Goal: Find specific page/section: Find specific page/section

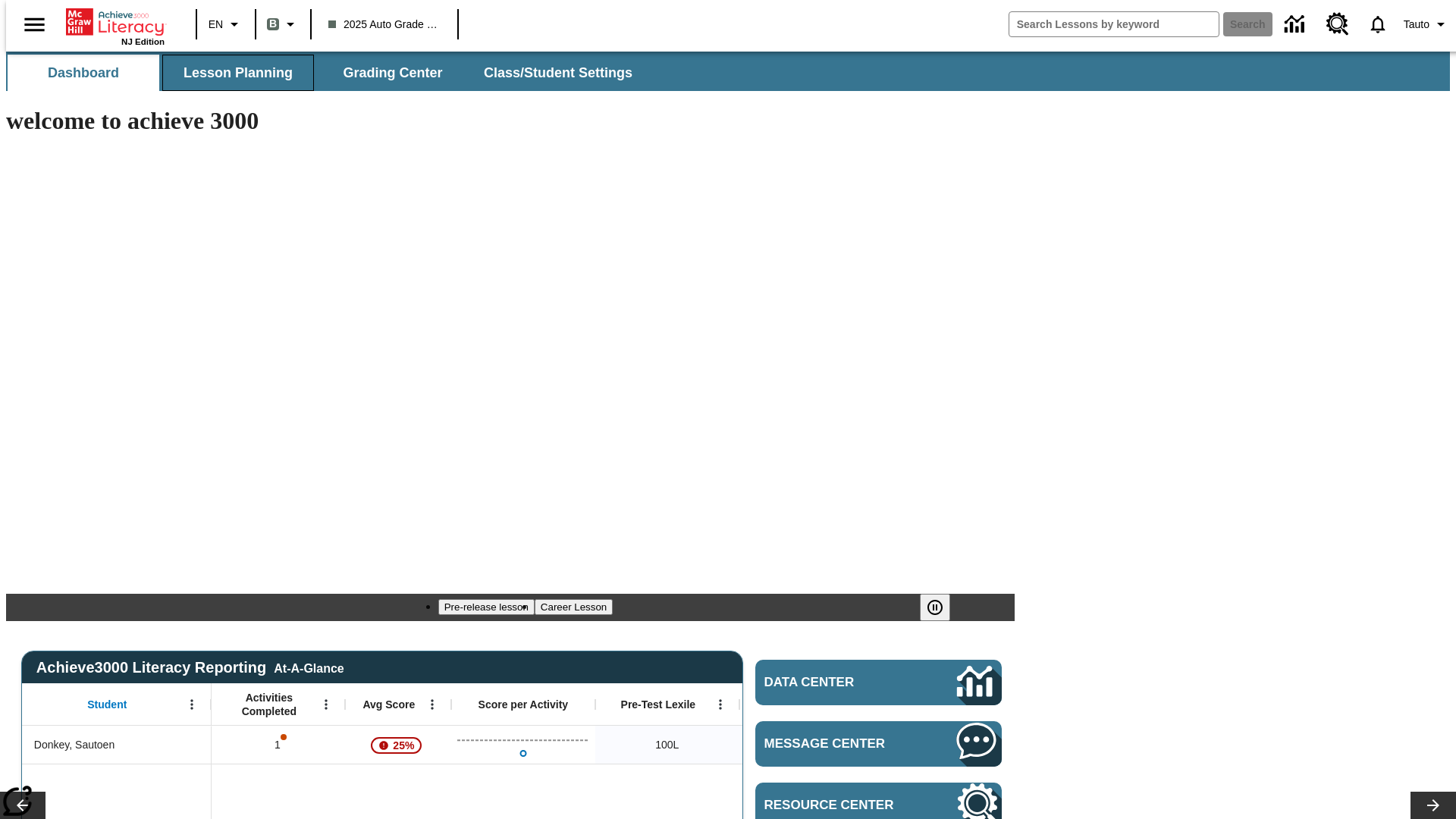
click at [232, 73] on span "Lesson Planning" at bounding box center [238, 73] width 109 height 17
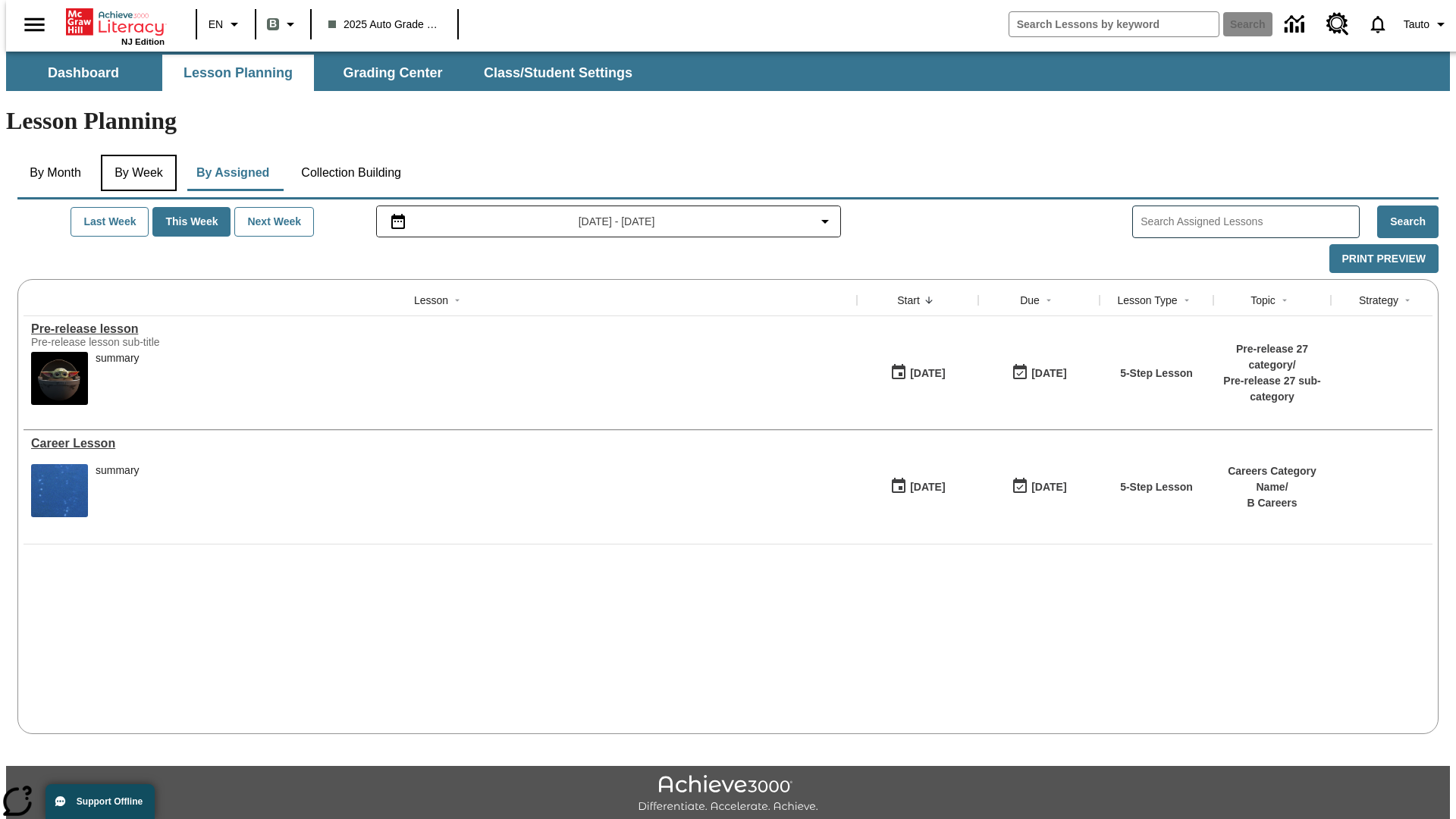
click at [136, 155] on button "By Week" at bounding box center [138, 173] width 76 height 37
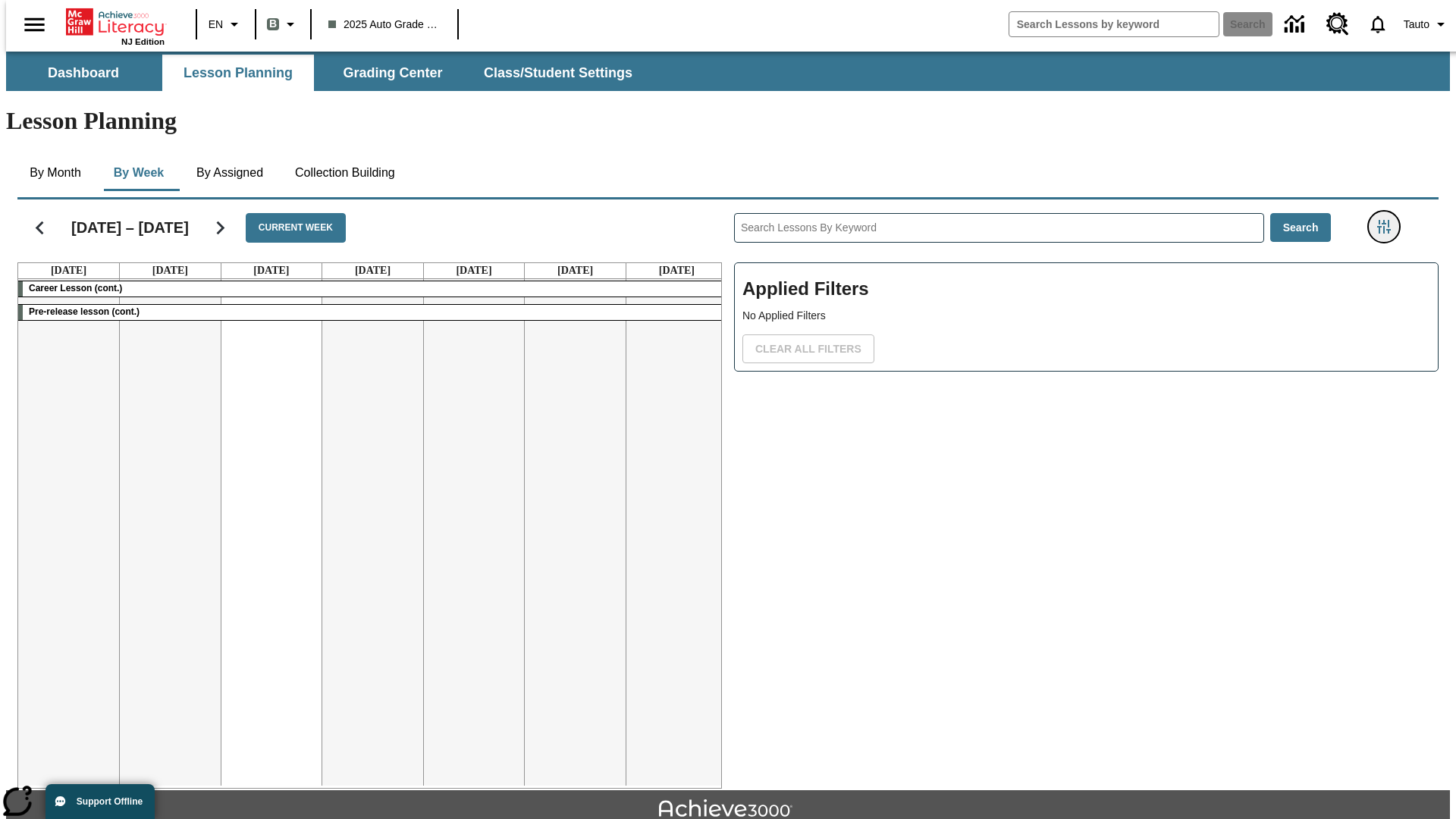
click at [1388, 220] on icon "Filters Side menu" at bounding box center [1384, 226] width 14 height 14
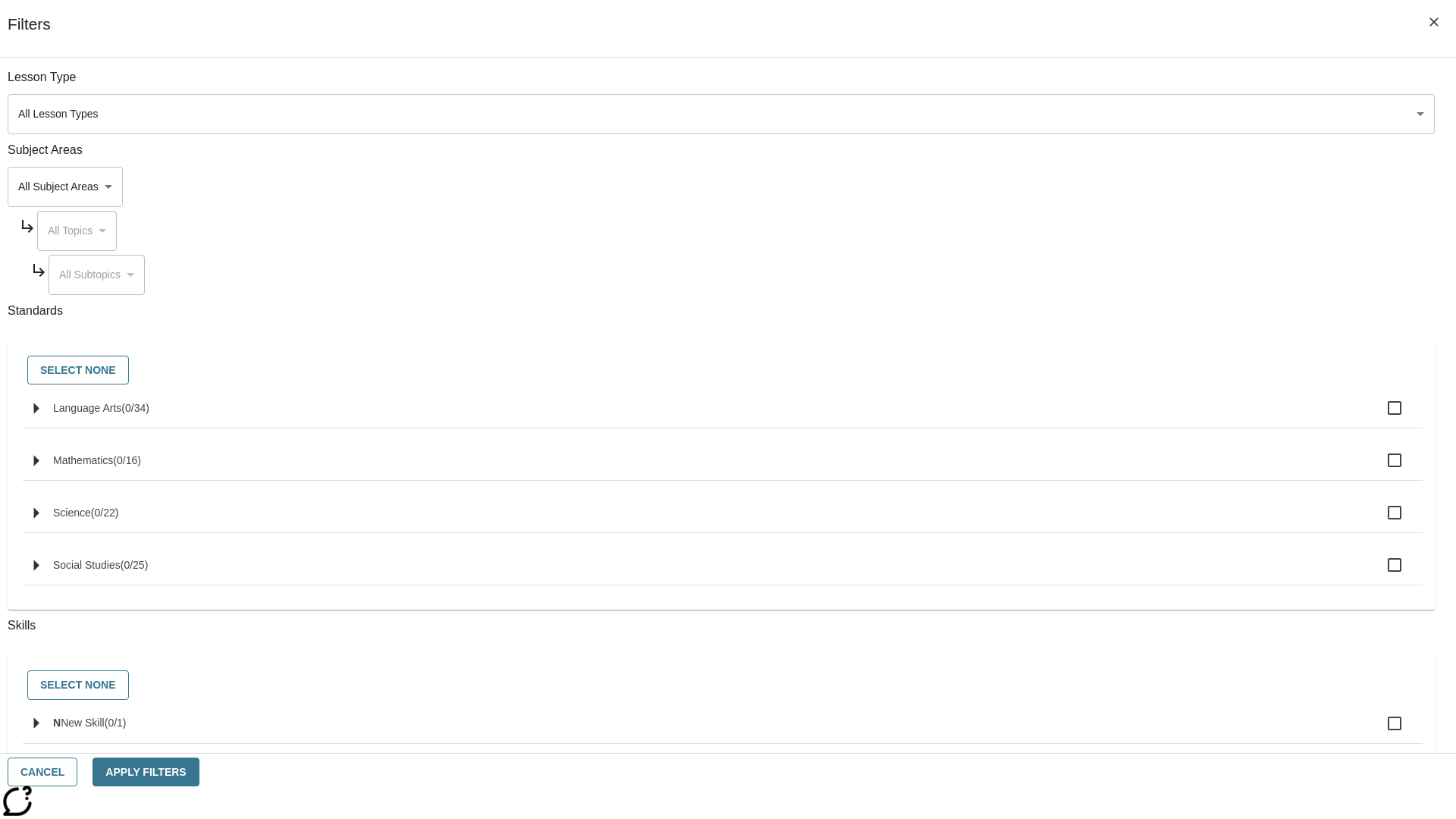
click at [1092, 114] on body "Skip to main content NJ Edition EN B 2025 Auto Grade 1 B Search 0 Tauto Dashboa…" at bounding box center [728, 469] width 1444 height 836
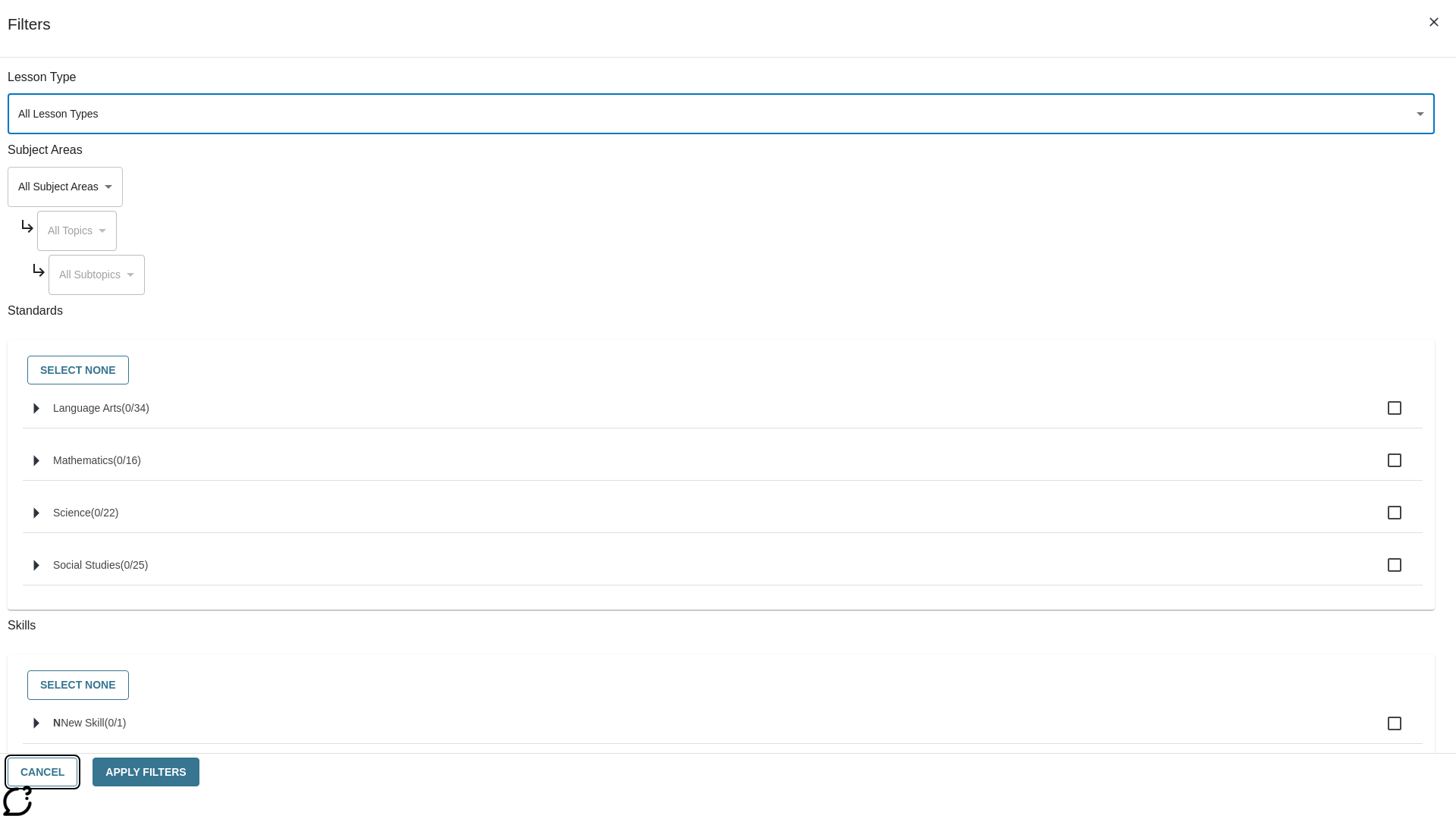
click at [77, 771] on button "Cancel" at bounding box center [43, 771] width 70 height 29
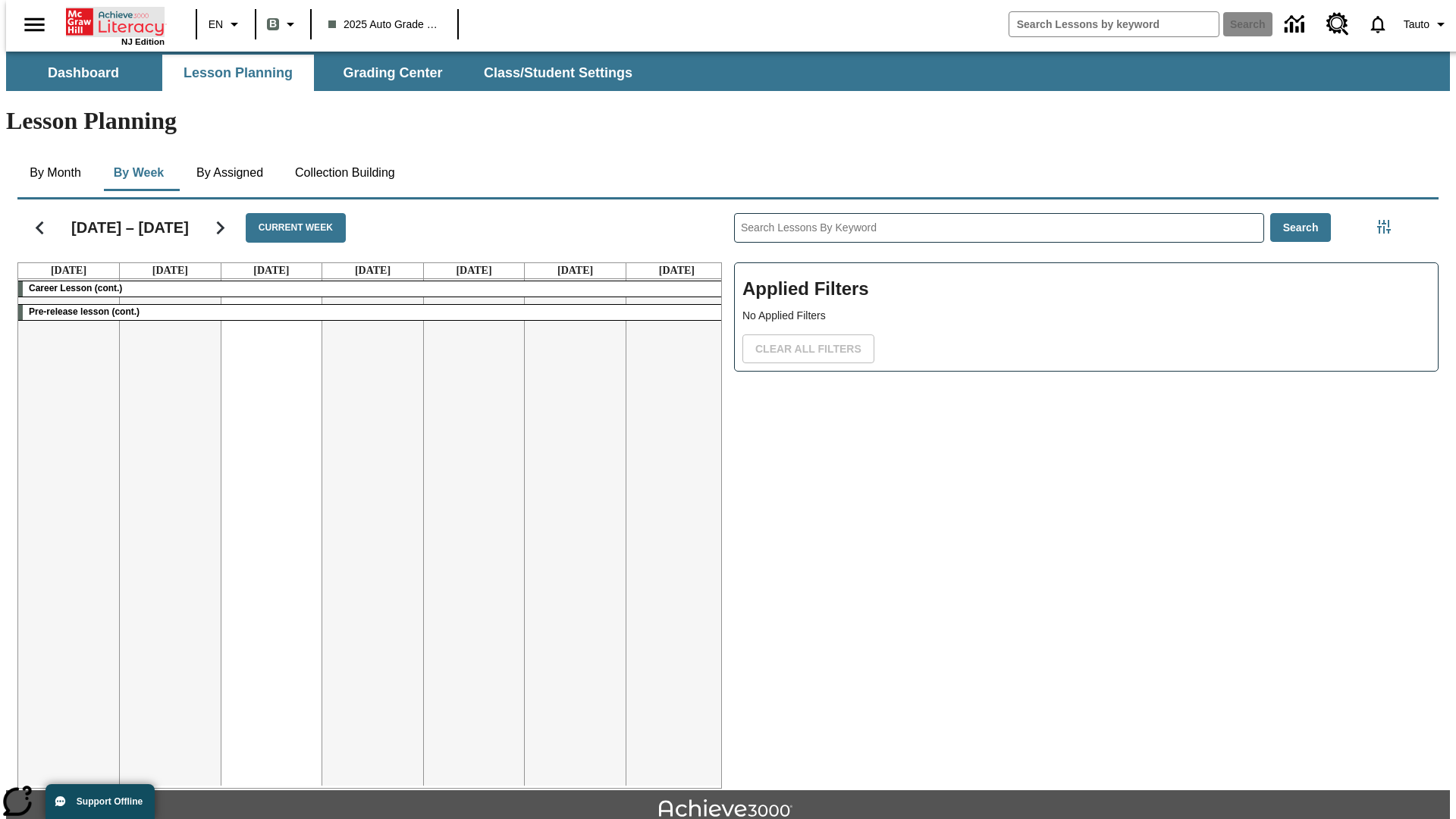
click at [109, 21] on icon "Home" at bounding box center [116, 22] width 101 height 30
